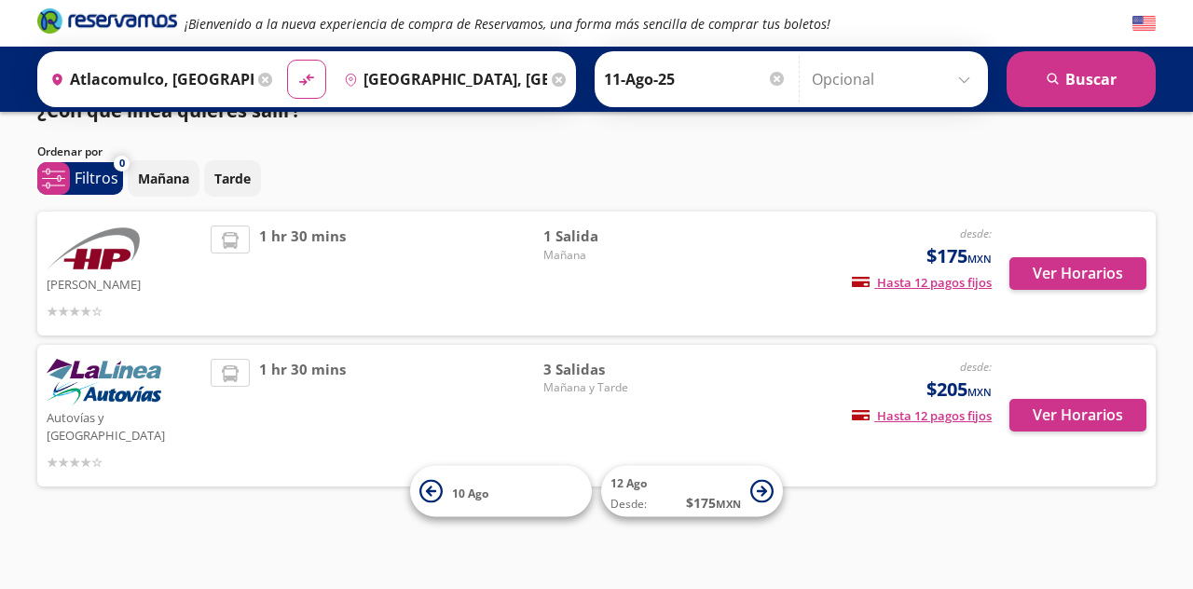
click at [266, 226] on span "1 hr 30 mins" at bounding box center [302, 274] width 87 height 96
click at [1088, 257] on button "Ver Horarios" at bounding box center [1077, 273] width 137 height 33
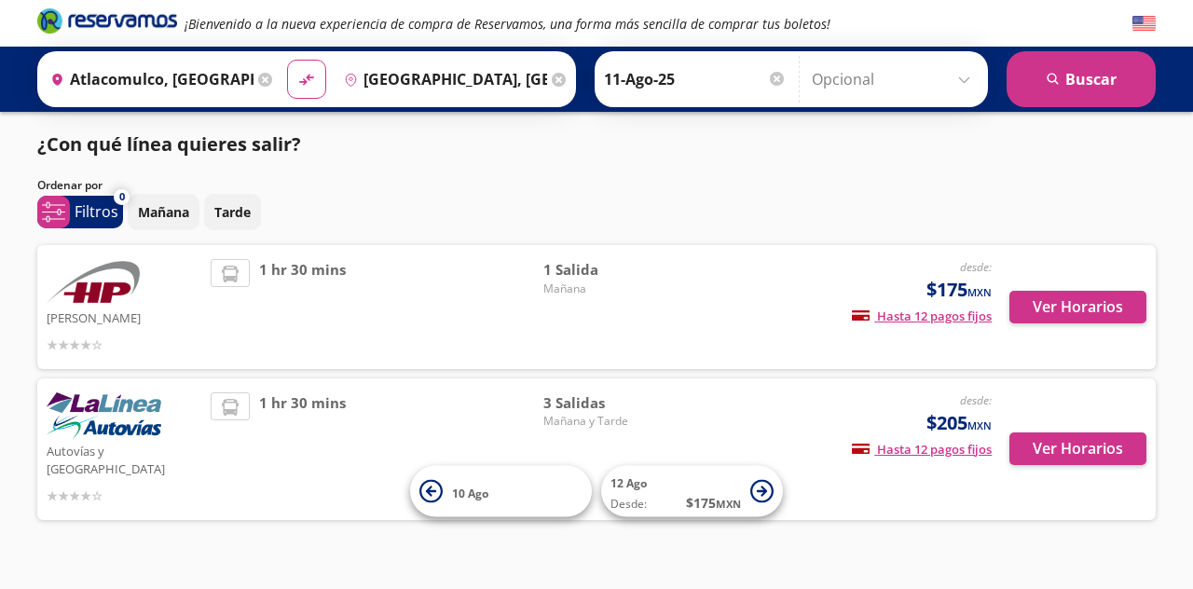
scroll to position [89, 0]
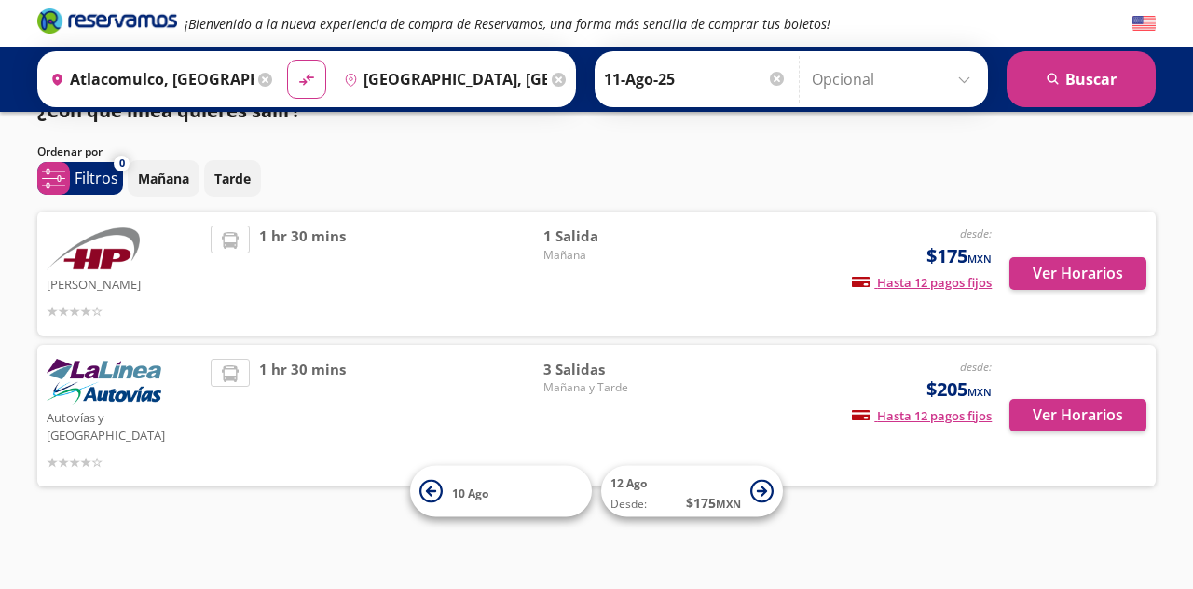
click at [209, 359] on div "Autovías y La Línea desde: $205 MXN Hasta 12 pagos fijos Pagos fijos en compras…" at bounding box center [597, 416] width 1100 height 114
click at [1092, 399] on button "Ver Horarios" at bounding box center [1077, 415] width 137 height 33
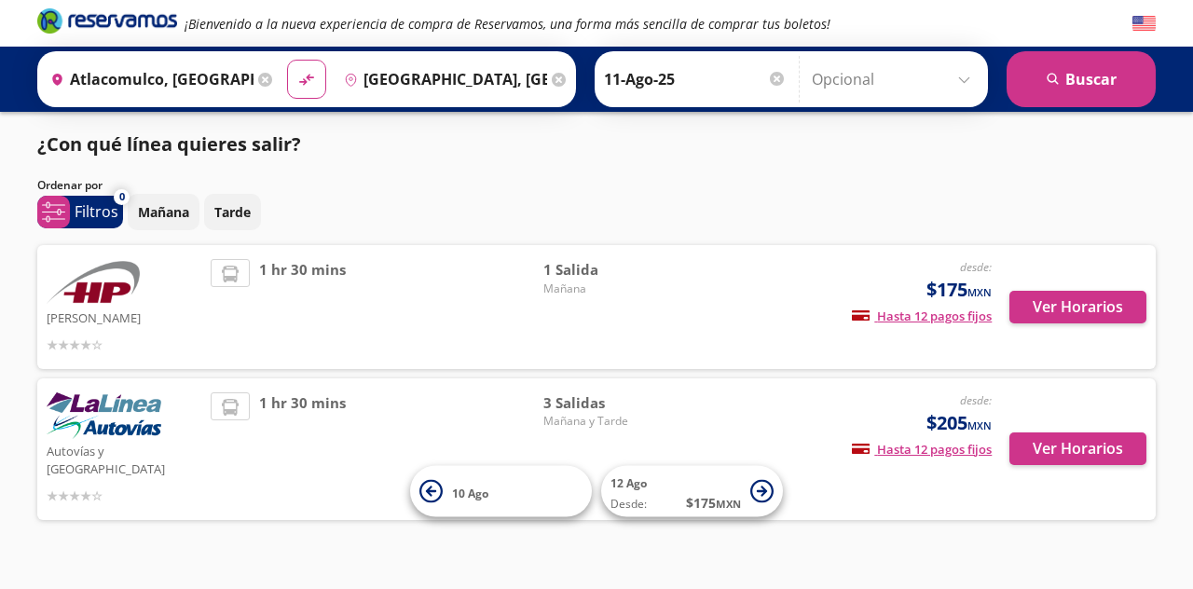
scroll to position [89, 0]
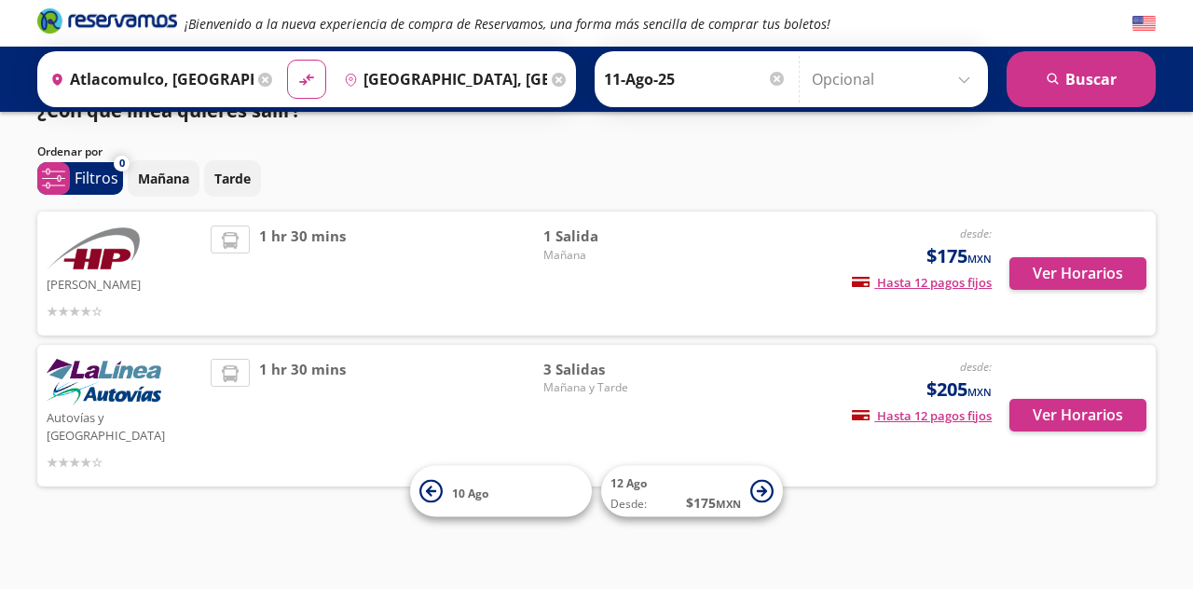
click at [273, 226] on span "1 hr 30 mins" at bounding box center [302, 274] width 87 height 96
click at [1079, 257] on button "Ver Horarios" at bounding box center [1077, 273] width 137 height 33
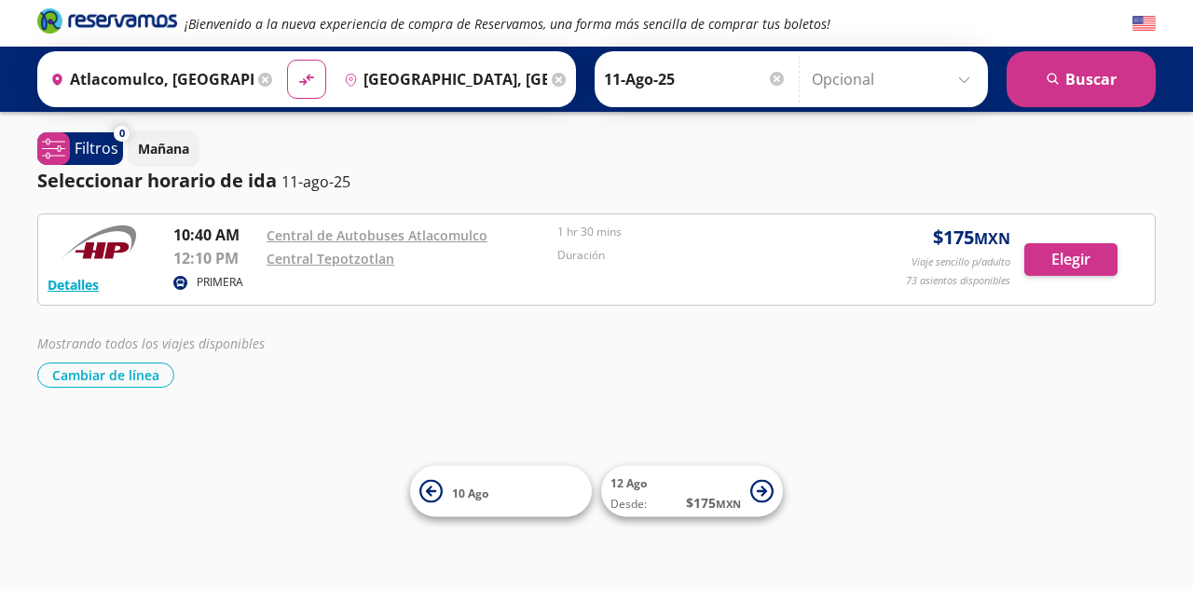
click at [1071, 502] on div "¡Bienvenido a la nueva experiencia de compra de Reservamos, una forma más senci…" at bounding box center [596, 294] width 1193 height 589
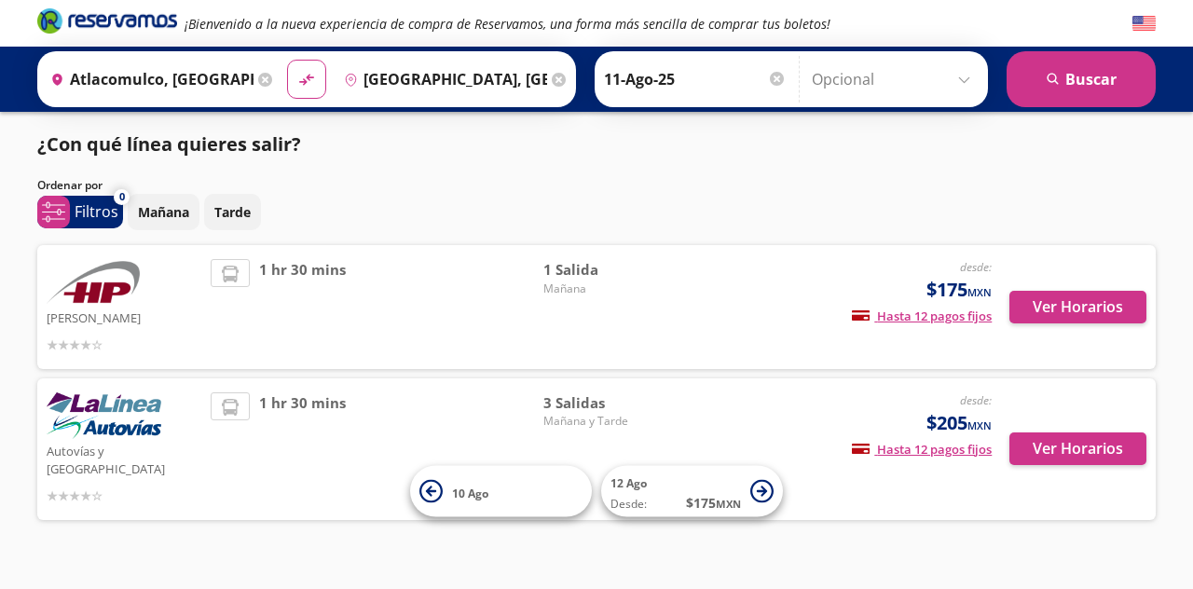
scroll to position [89, 0]
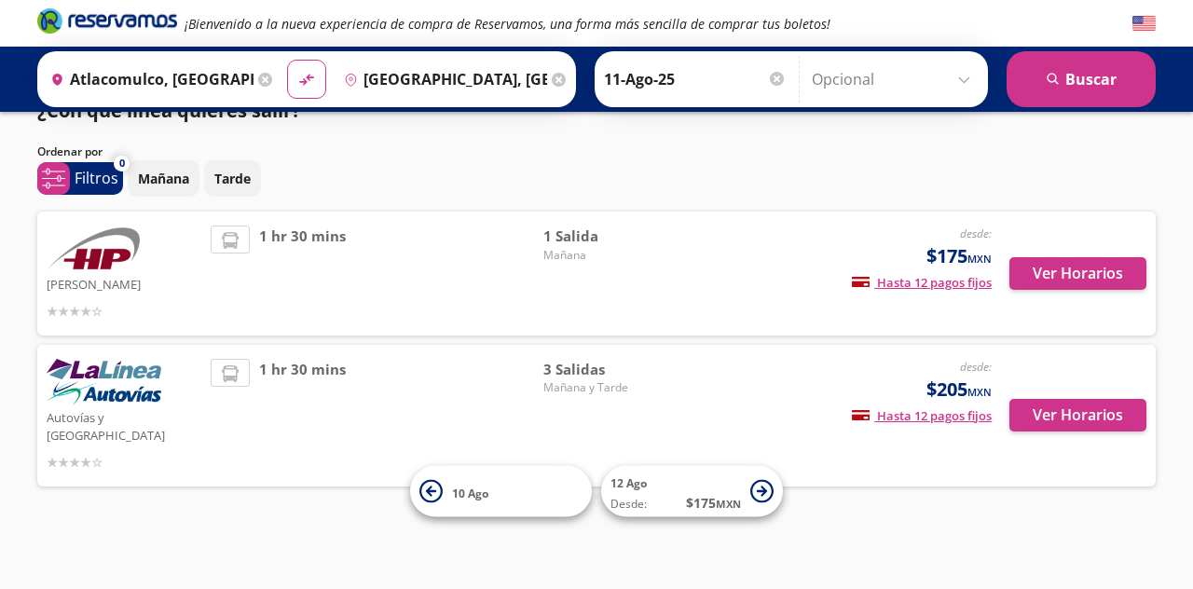
click at [276, 359] on span "1 hr 30 mins" at bounding box center [302, 416] width 87 height 114
click at [1078, 399] on button "Ver Horarios" at bounding box center [1077, 415] width 137 height 33
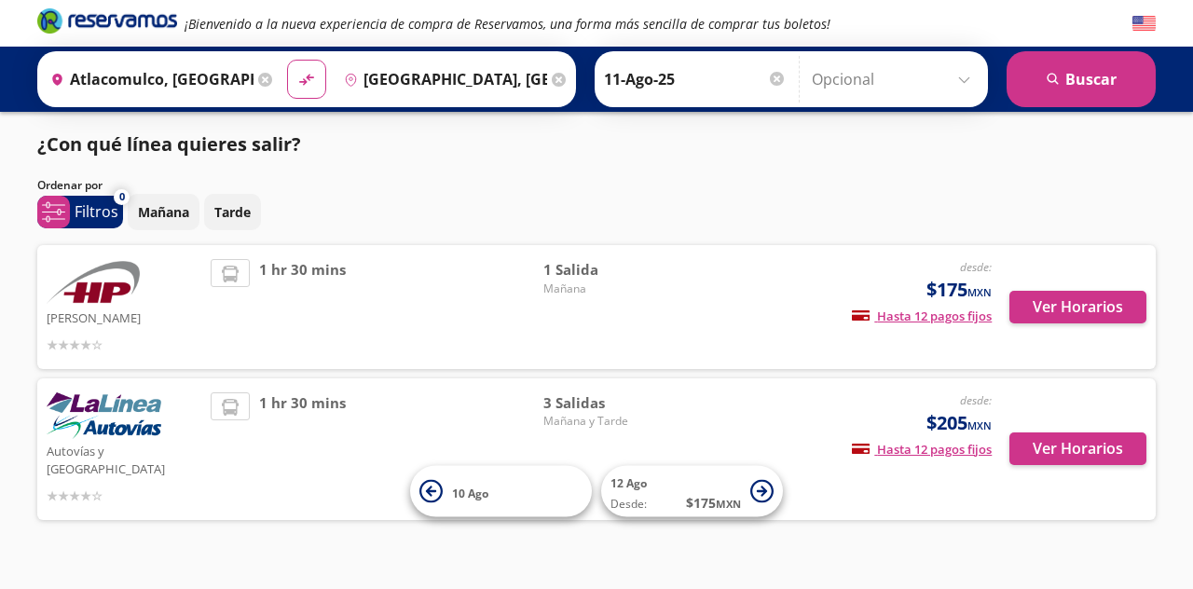
scroll to position [89, 0]
